Goal: Information Seeking & Learning: Understand process/instructions

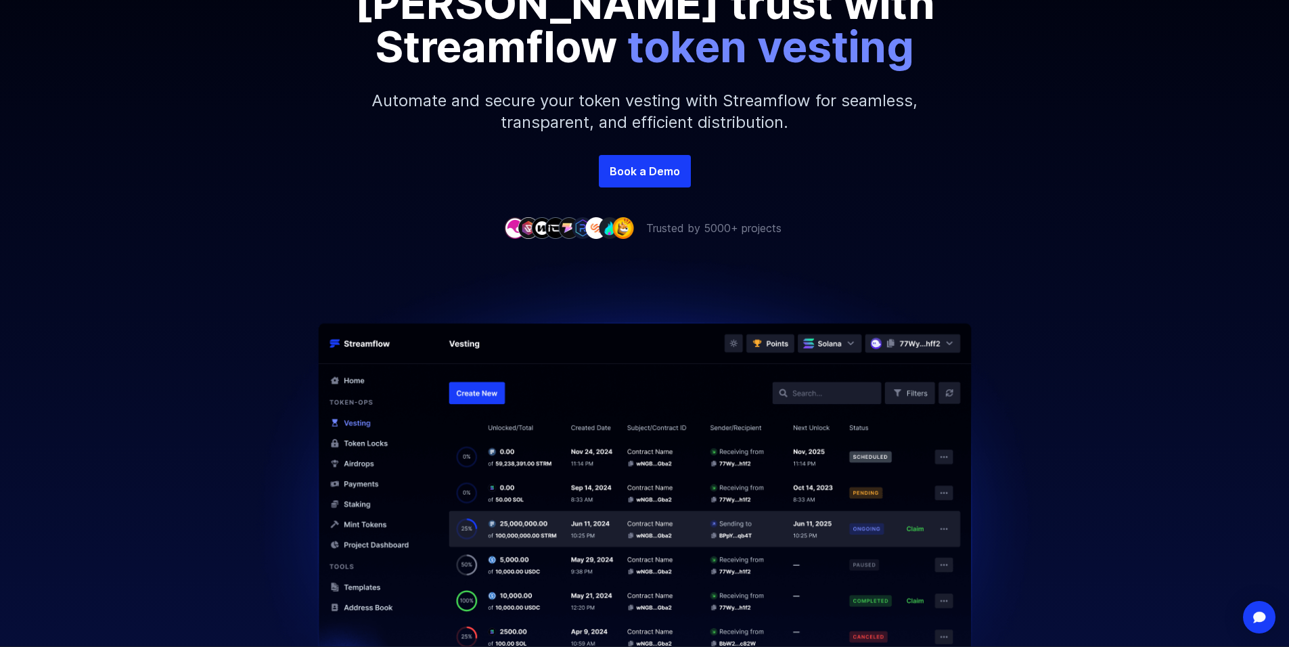
scroll to position [271, 0]
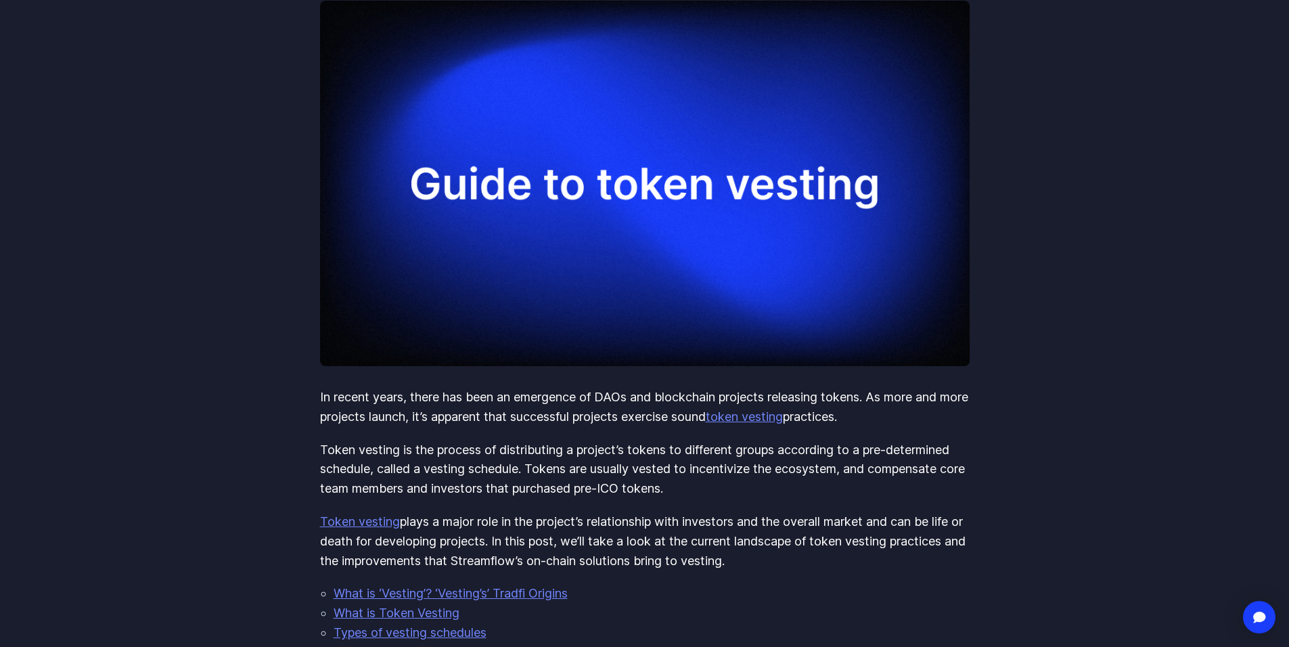
scroll to position [271, 0]
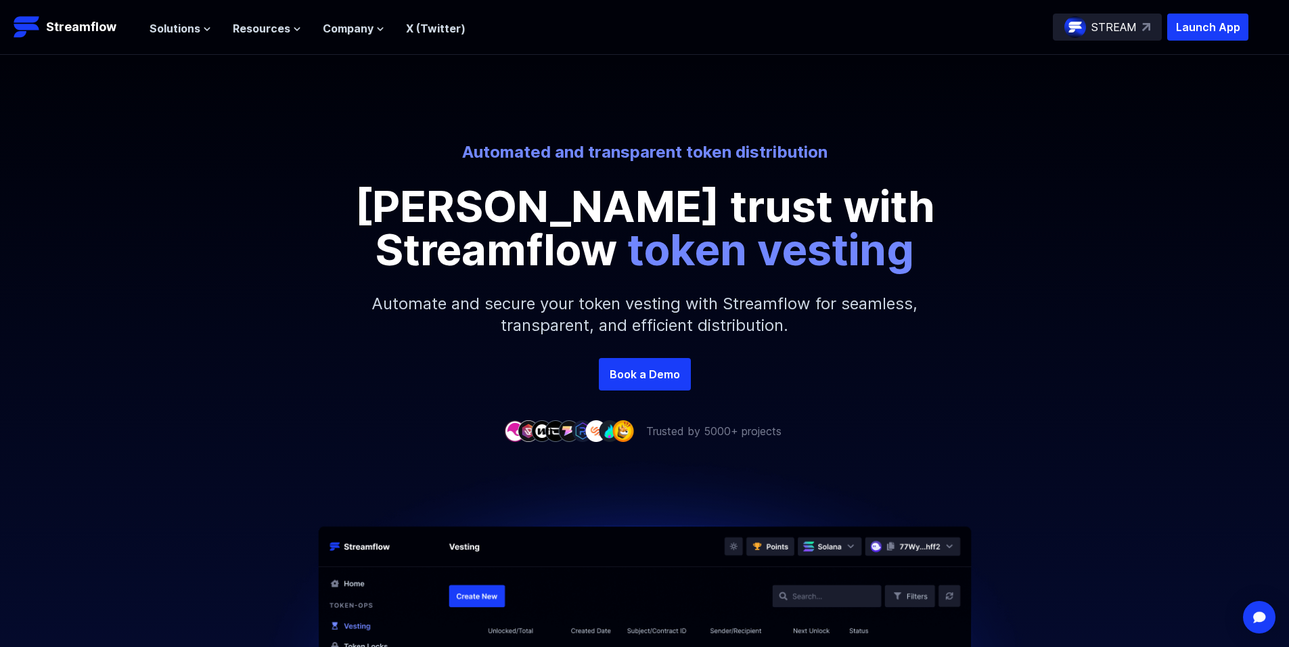
scroll to position [68, 0]
